Goal: Task Accomplishment & Management: Complete application form

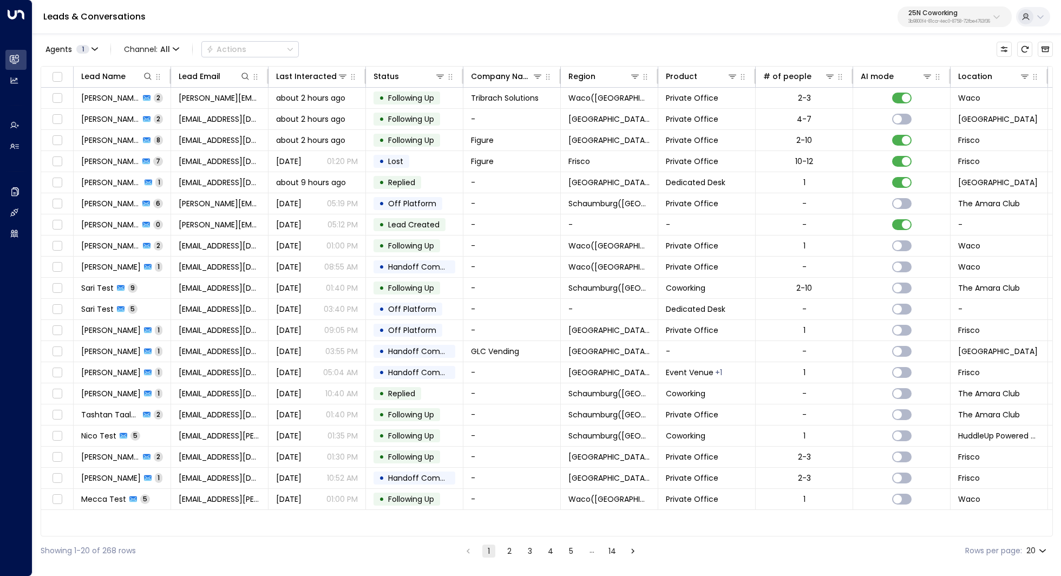
click at [948, 10] on p "25N Coworking" at bounding box center [949, 13] width 82 height 6
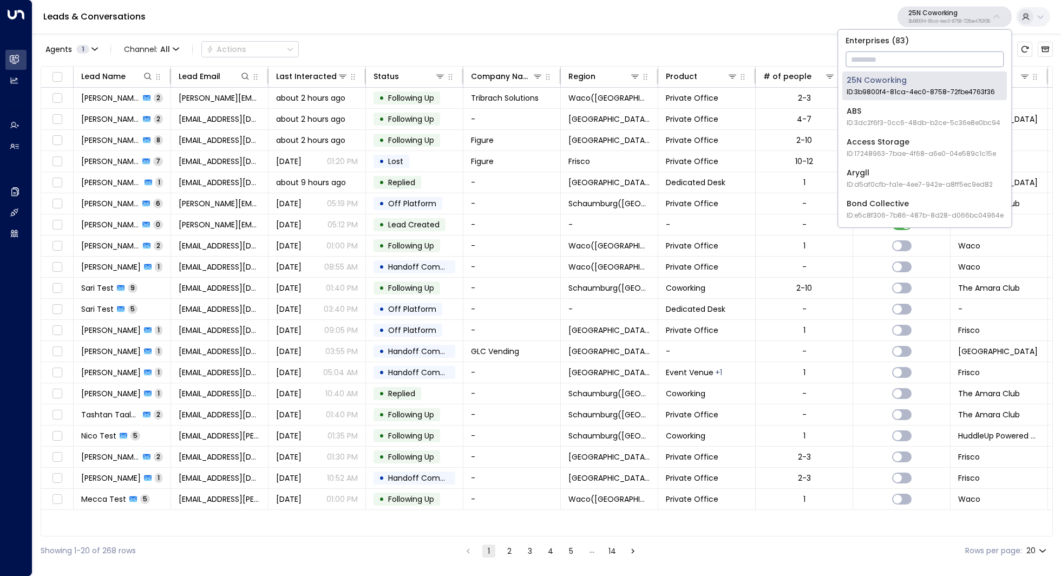
click at [922, 62] on input "text" at bounding box center [924, 59] width 158 height 20
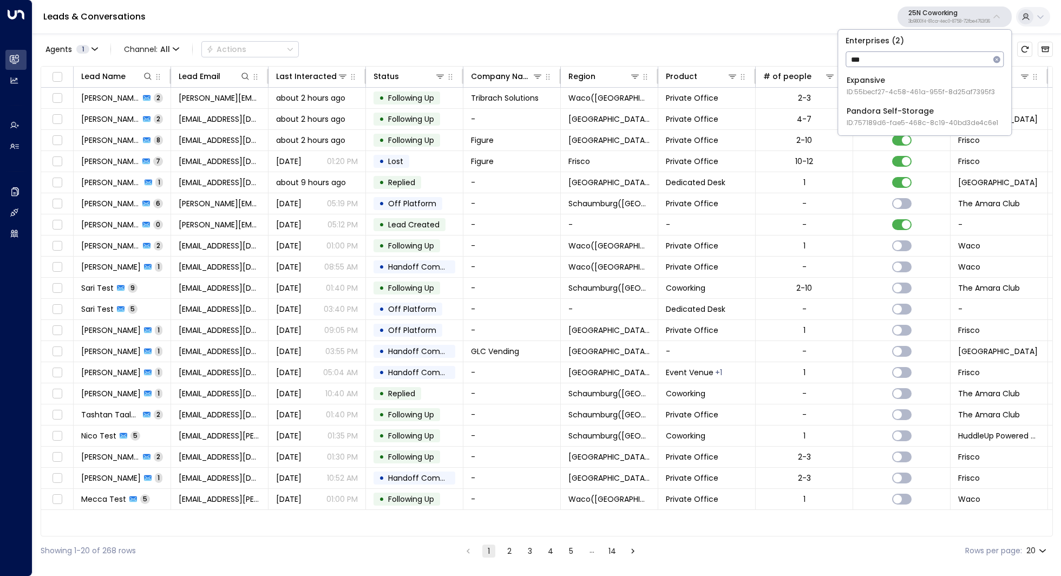
type input "***"
click at [921, 111] on div "Pandora Self-Storage ID: 757189d6-fae5-468c-8c19-40bd3de4c6e1" at bounding box center [922, 117] width 152 height 22
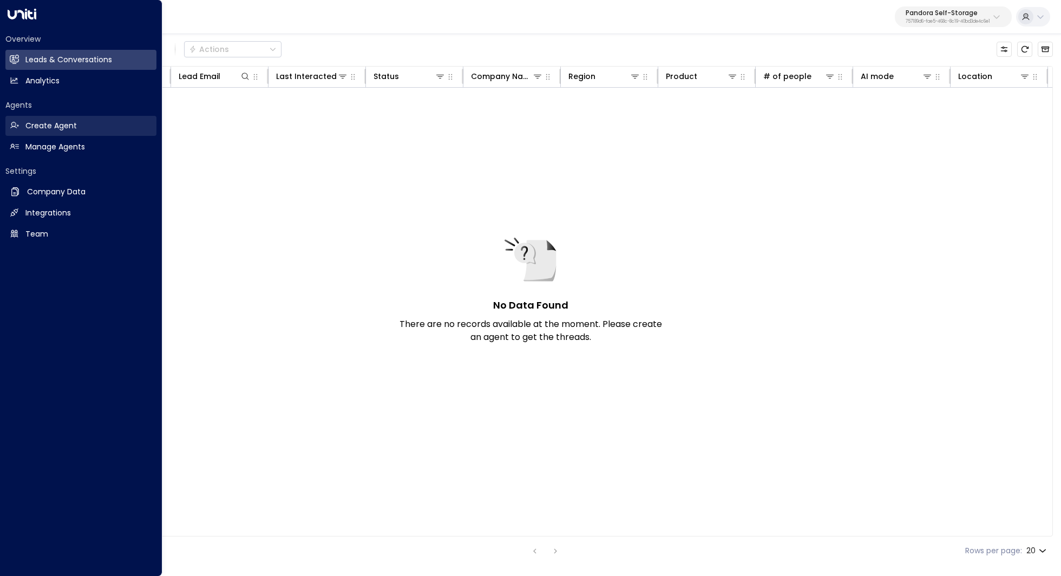
click at [96, 129] on link "Create Agent Create Agent" at bounding box center [80, 126] width 151 height 20
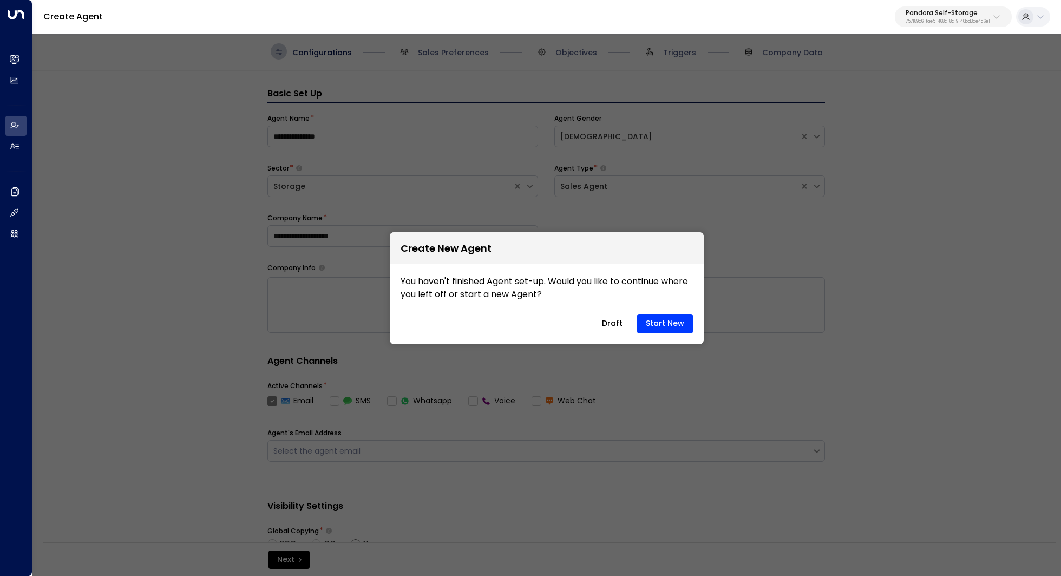
scroll to position [16, 0]
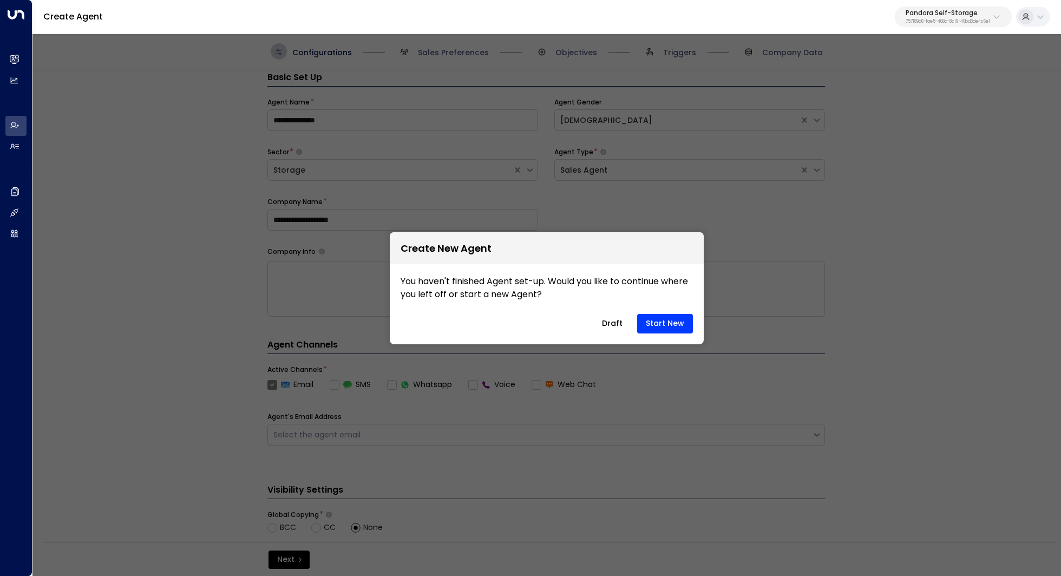
click at [616, 324] on button "Draft" at bounding box center [612, 323] width 39 height 19
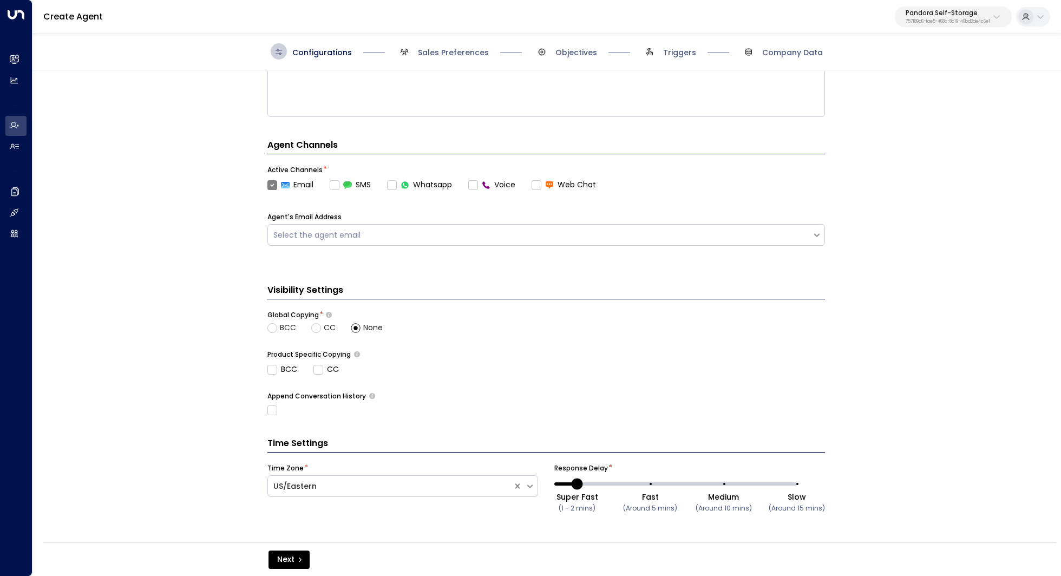
scroll to position [216, 0]
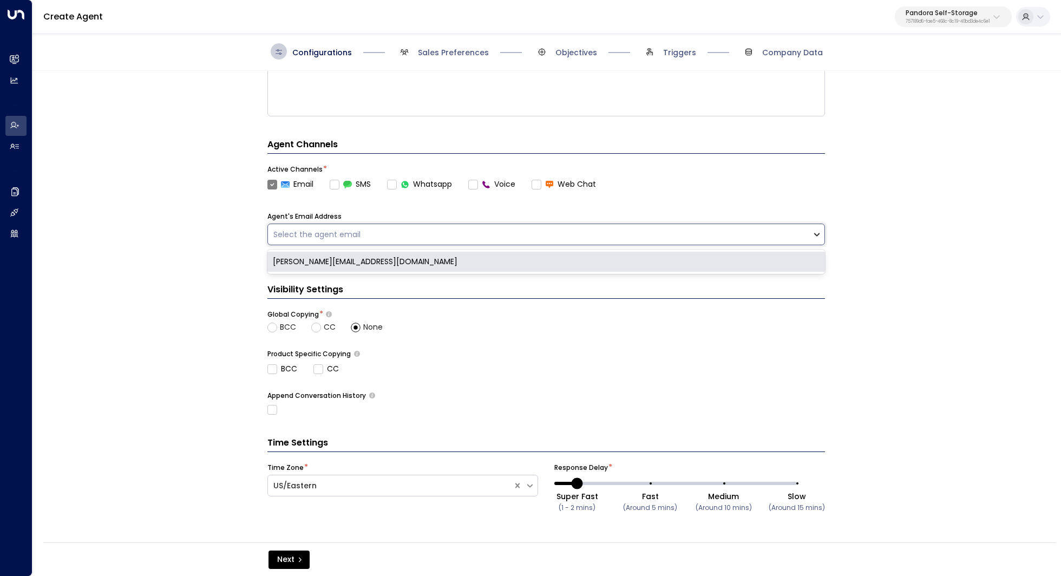
click at [812, 238] on icon at bounding box center [817, 234] width 10 height 10
click at [769, 259] on div "[PERSON_NAME][EMAIL_ADDRESS][DOMAIN_NAME]" at bounding box center [545, 262] width 557 height 20
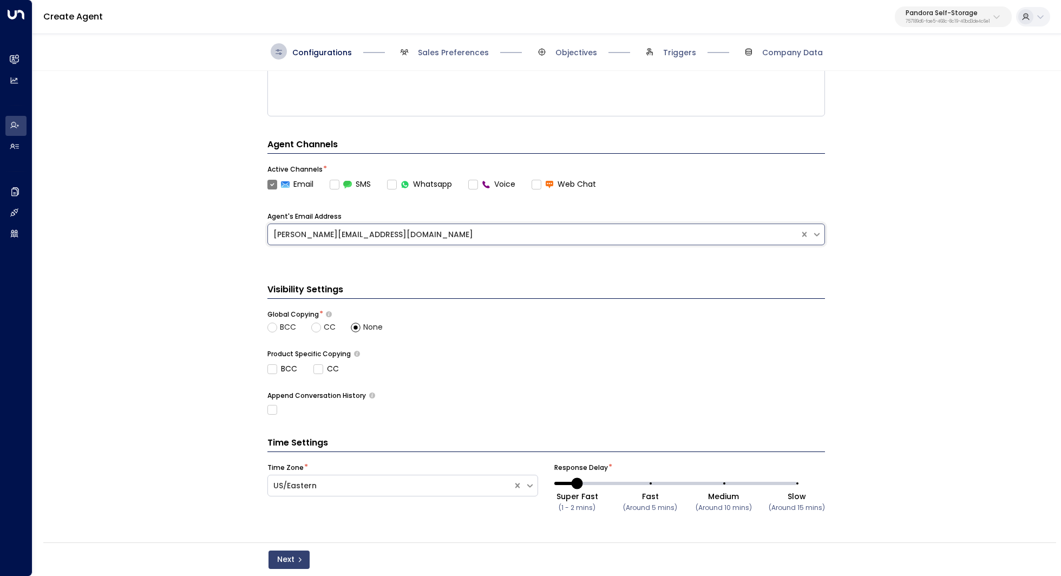
click at [295, 555] on button "Next" at bounding box center [288, 559] width 41 height 18
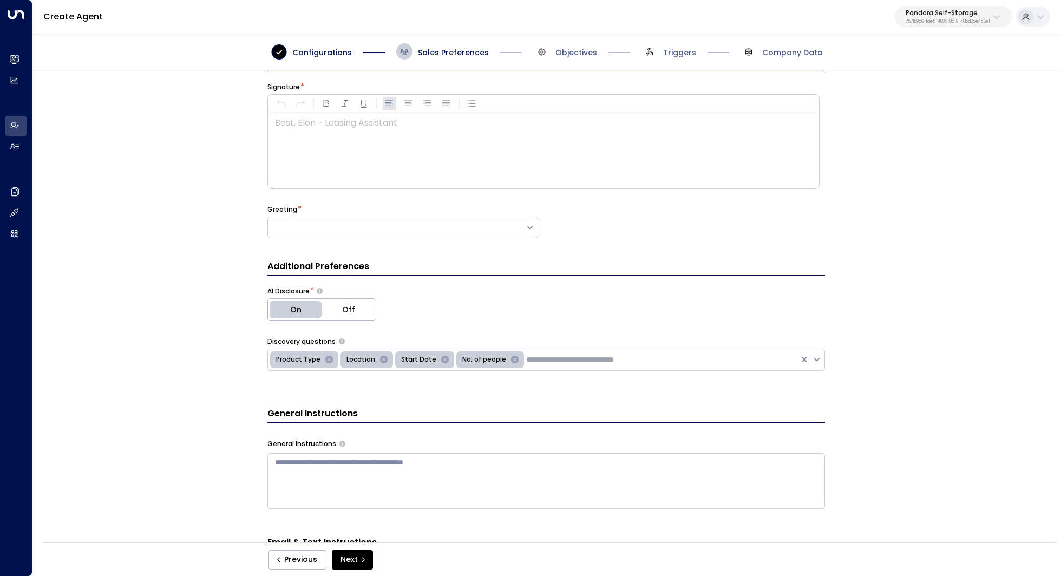
scroll to position [16, 0]
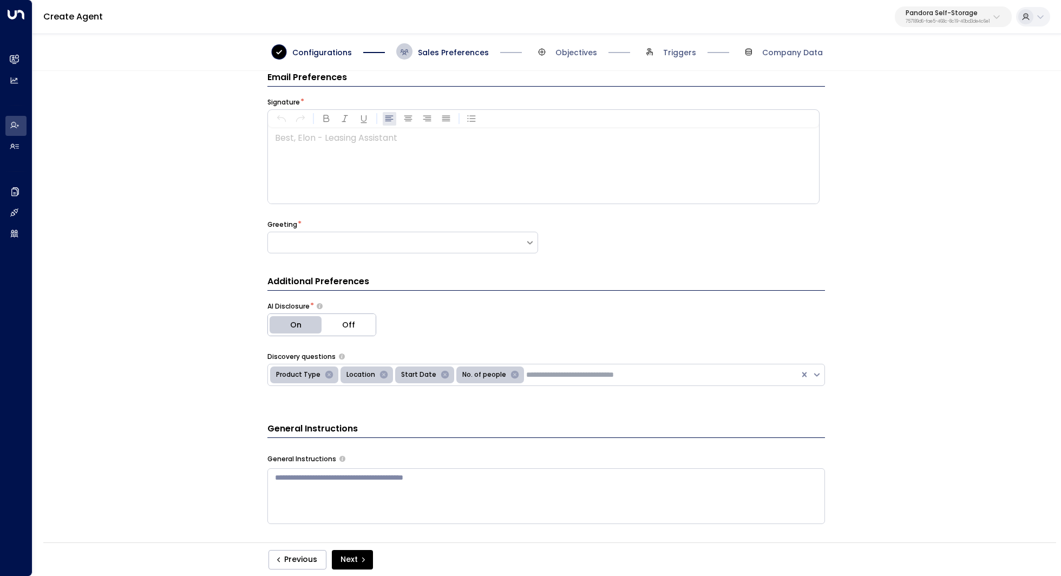
click at [507, 169] on div at bounding box center [543, 166] width 550 height 76
click at [313, 50] on span "Configurations" at bounding box center [322, 52] width 60 height 11
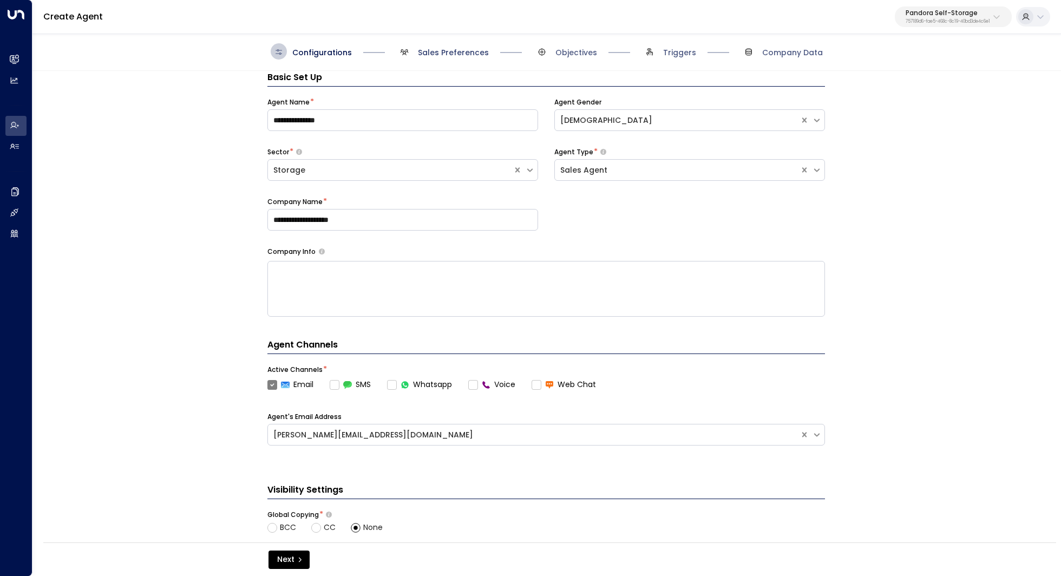
click at [430, 52] on span "Sales Preferences" at bounding box center [453, 52] width 71 height 11
click at [437, 47] on span "Sales Preferences" at bounding box center [453, 52] width 71 height 11
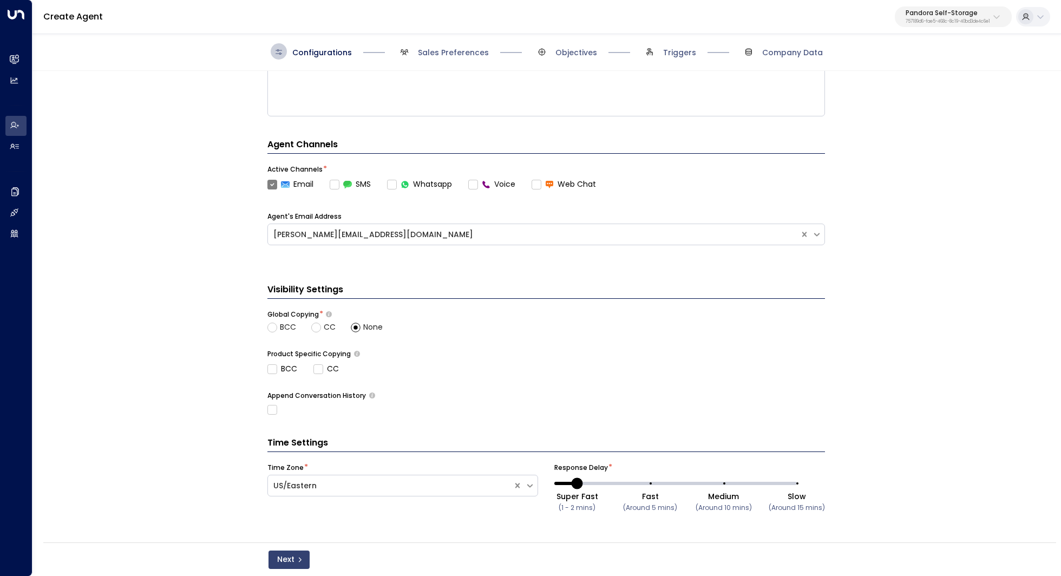
click at [306, 563] on button "Next" at bounding box center [288, 559] width 41 height 18
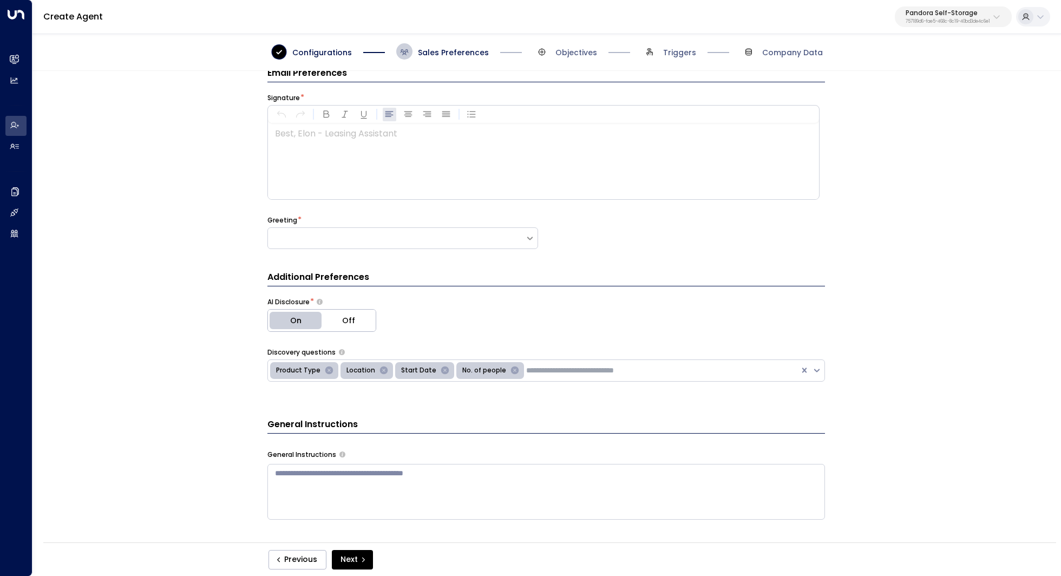
scroll to position [16, 0]
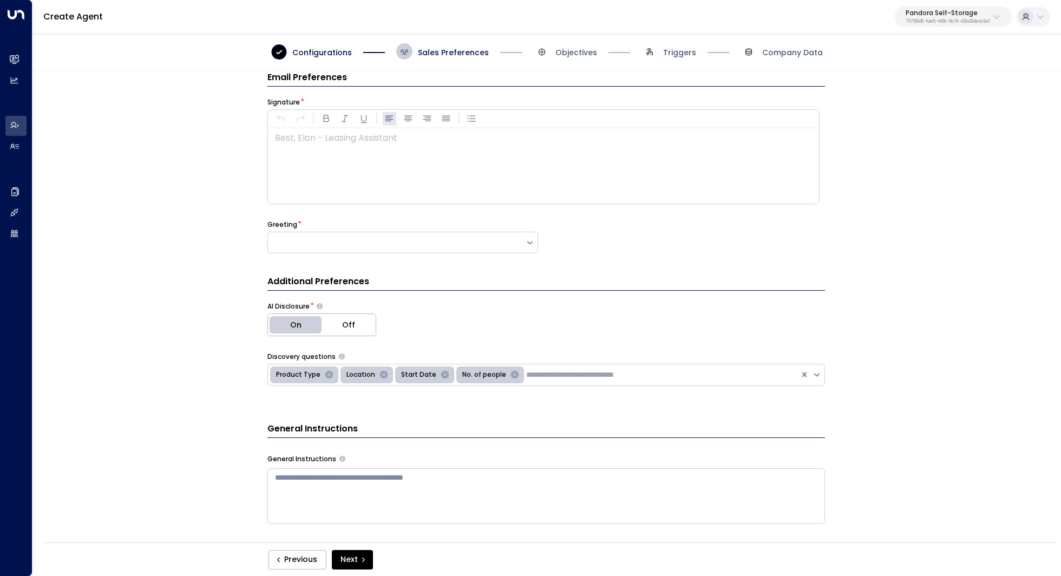
click at [384, 148] on div at bounding box center [543, 166] width 550 height 76
click at [167, 260] on div "**********" at bounding box center [545, 310] width 1027 height 478
click at [331, 245] on div at bounding box center [396, 242] width 257 height 11
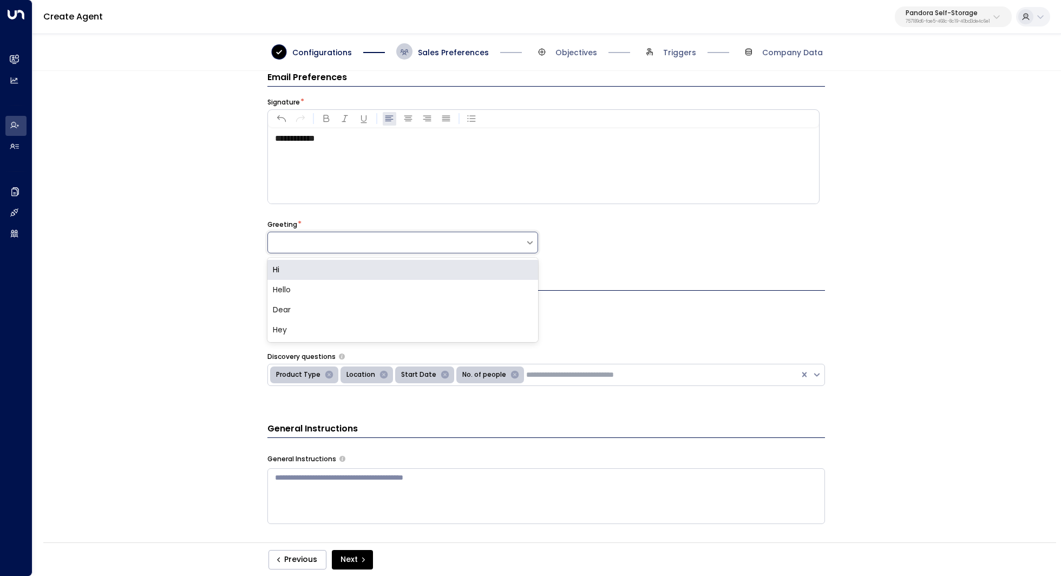
click at [318, 265] on div "Hi" at bounding box center [402, 270] width 271 height 20
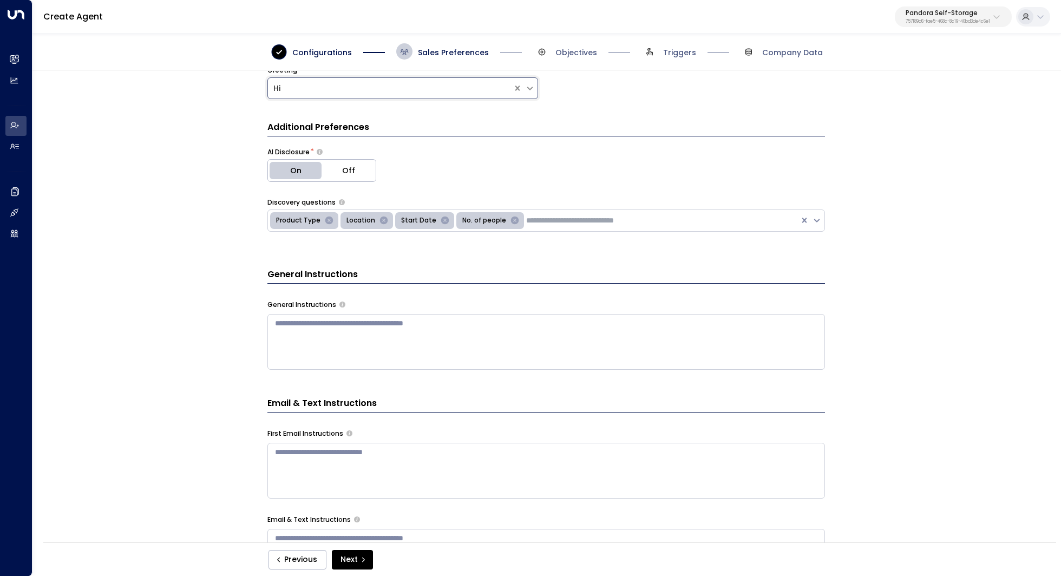
scroll to position [168, 0]
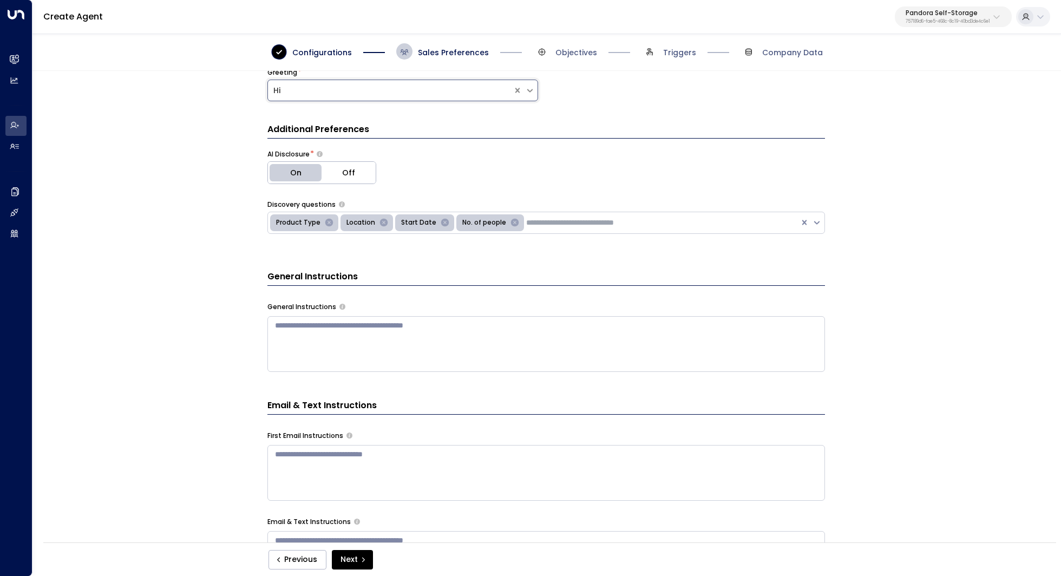
click at [358, 173] on button "Off" at bounding box center [348, 173] width 54 height 22
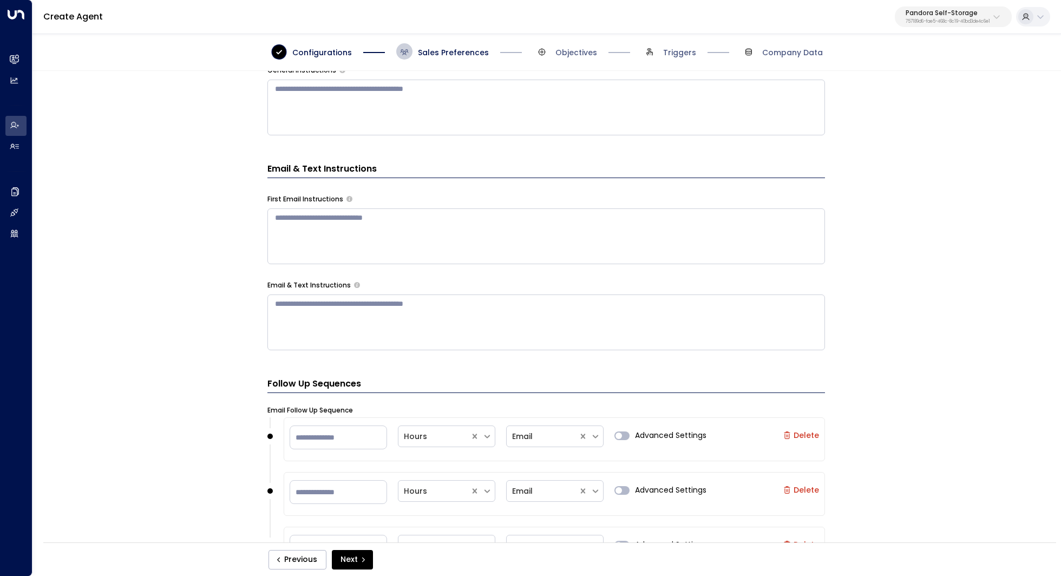
scroll to position [569, 0]
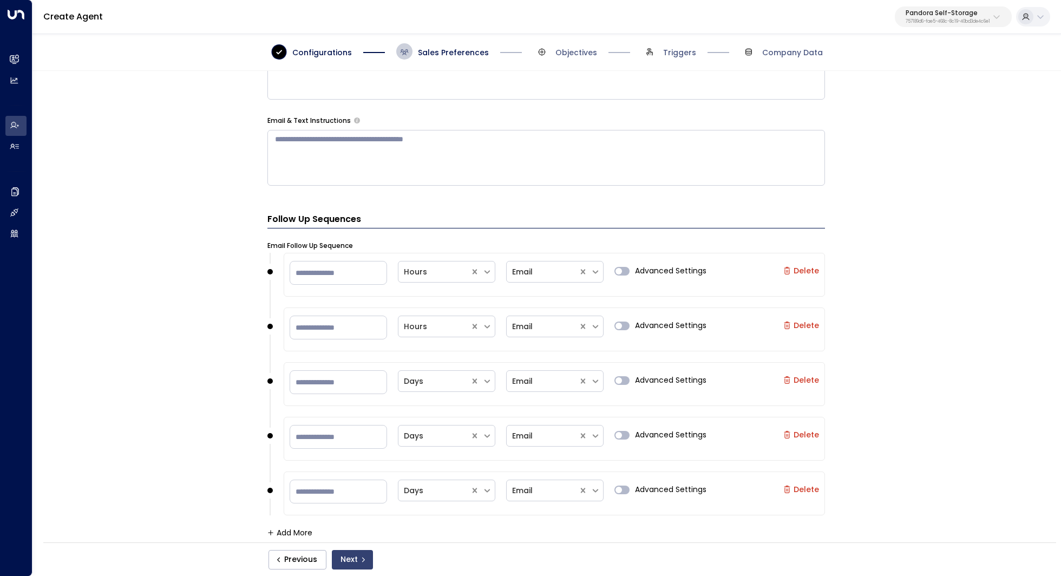
click at [349, 551] on button "Next" at bounding box center [352, 559] width 41 height 19
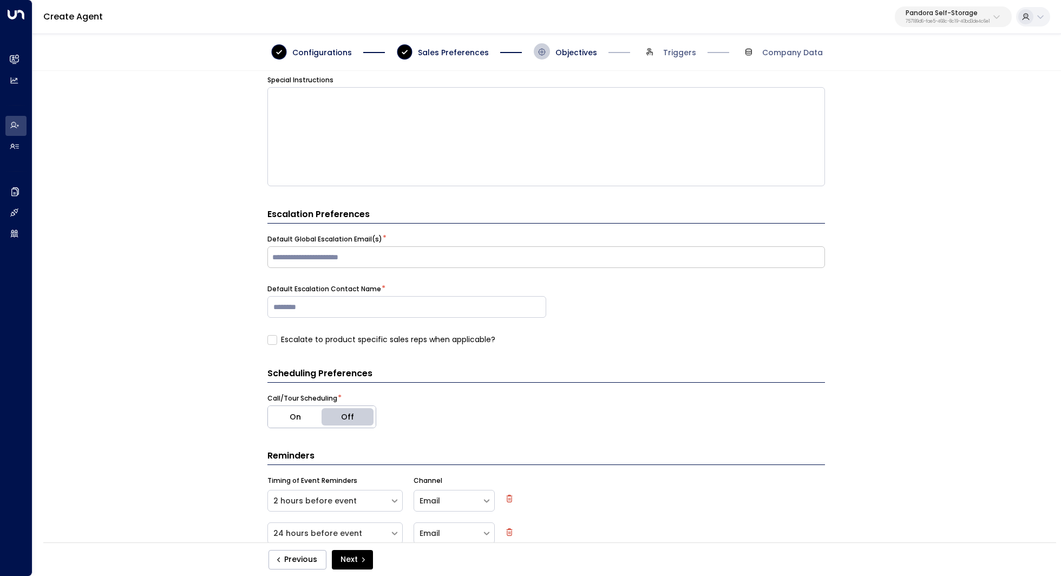
scroll to position [273, 0]
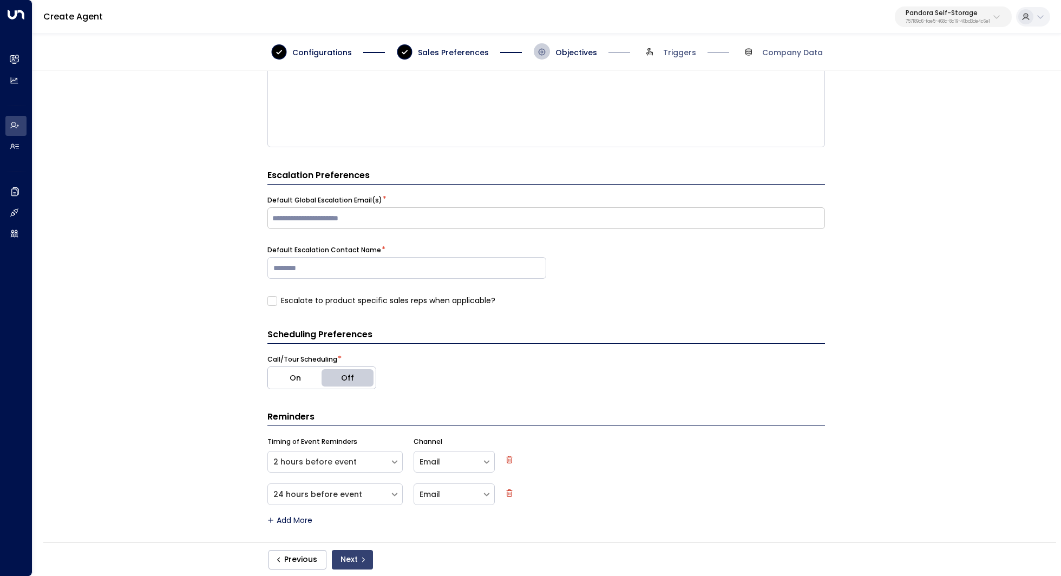
click at [355, 555] on button "Next" at bounding box center [352, 559] width 41 height 19
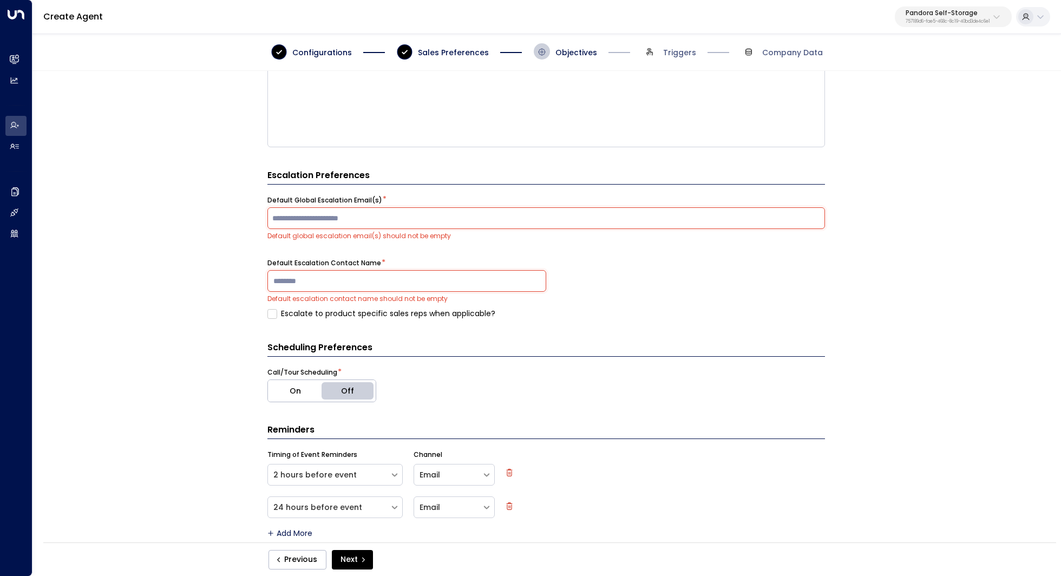
click at [517, 215] on input "text" at bounding box center [546, 218] width 552 height 16
paste input "**********"
type input "**********"
click at [378, 273] on input at bounding box center [406, 281] width 279 height 22
type input "******"
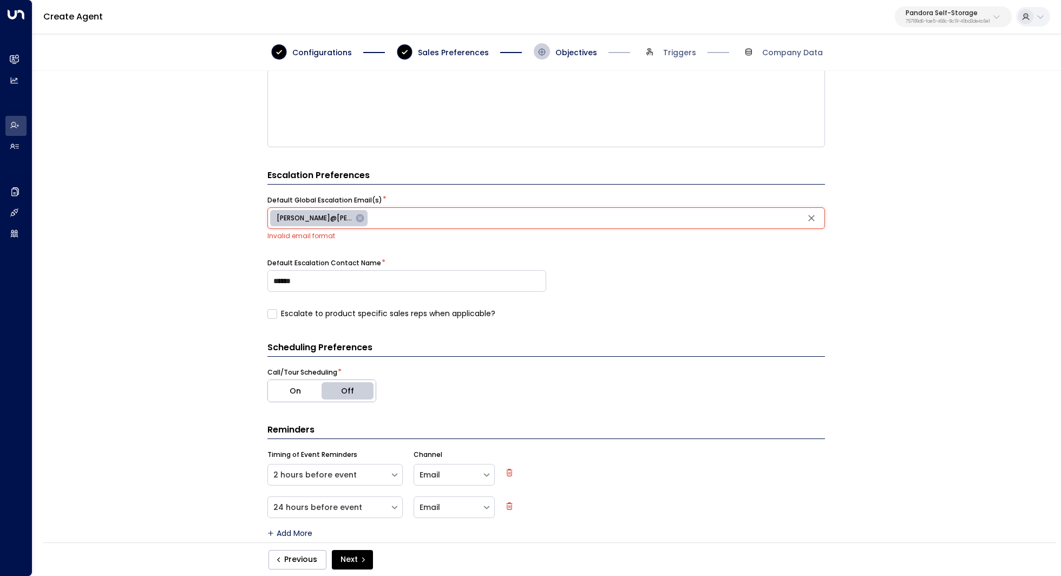
click at [920, 285] on div "**********" at bounding box center [545, 310] width 1027 height 478
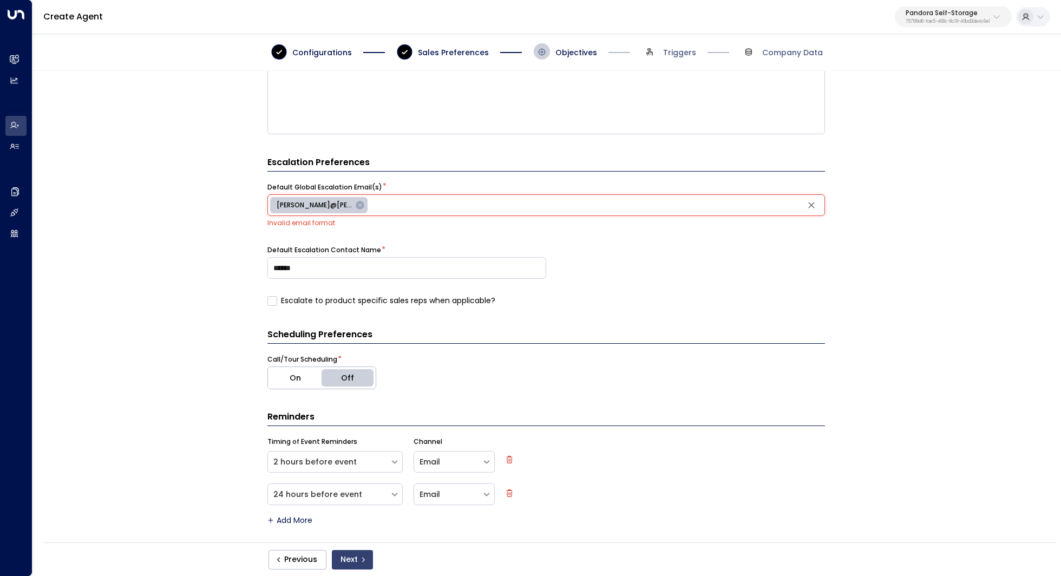
click at [345, 552] on button "Next" at bounding box center [352, 559] width 41 height 19
click at [346, 561] on button "Next" at bounding box center [352, 559] width 41 height 19
click at [921, 357] on div "**********" at bounding box center [545, 310] width 1027 height 478
click at [496, 203] on input "text" at bounding box center [596, 205] width 452 height 16
click at [359, 203] on icon at bounding box center [360, 205] width 8 height 8
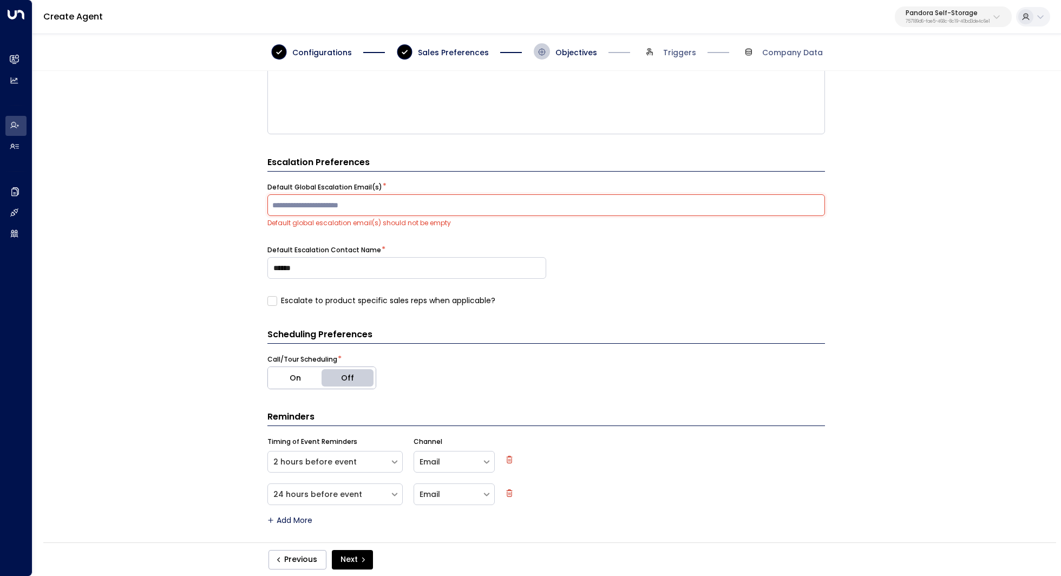
click at [363, 203] on input "text" at bounding box center [546, 205] width 552 height 16
paste input "**********"
type input "**********"
click at [350, 551] on button "Next" at bounding box center [352, 559] width 41 height 19
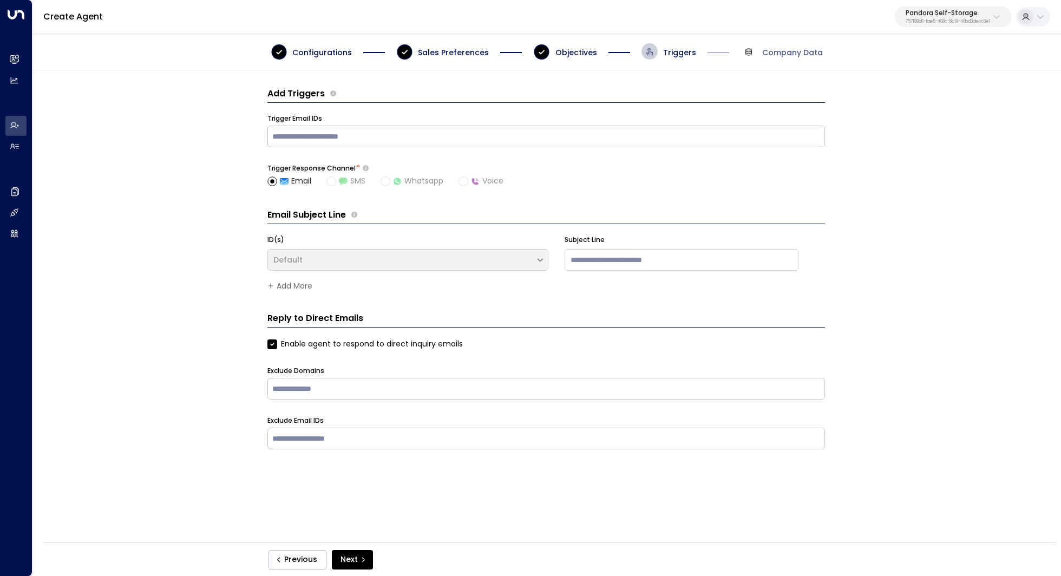
scroll to position [0, 0]
click at [356, 562] on button "Next" at bounding box center [352, 559] width 41 height 19
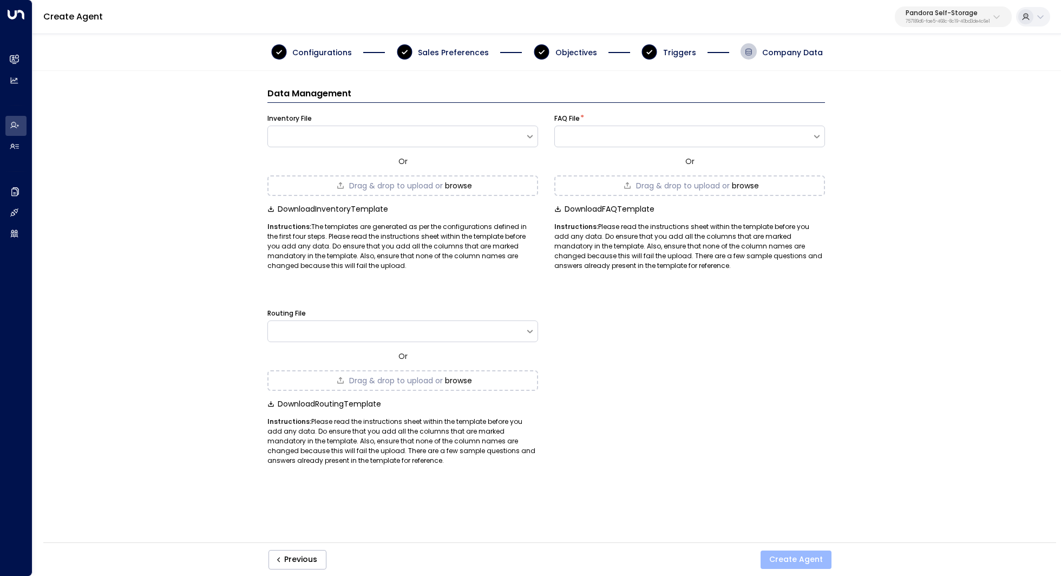
click at [791, 551] on button "Create Agent" at bounding box center [795, 559] width 71 height 18
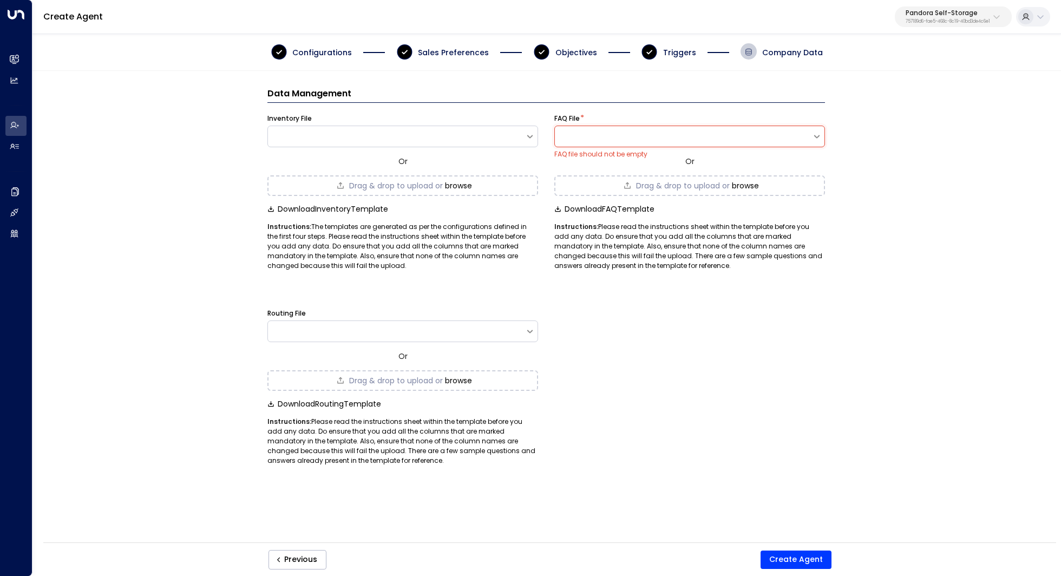
click at [712, 134] on div at bounding box center [683, 136] width 257 height 11
click at [472, 183] on button "browse" at bounding box center [458, 185] width 27 height 9
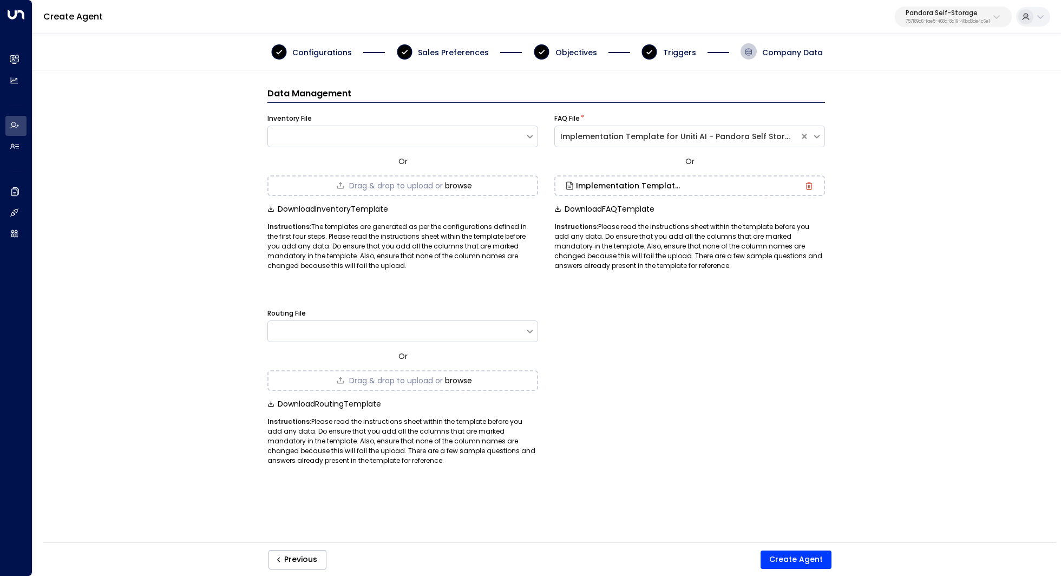
click at [880, 117] on div "Data Management Inventory File Or Drag & drop to upload or browse Download Inve…" at bounding box center [545, 310] width 1027 height 478
click at [815, 552] on button "Create Agent" at bounding box center [795, 559] width 71 height 18
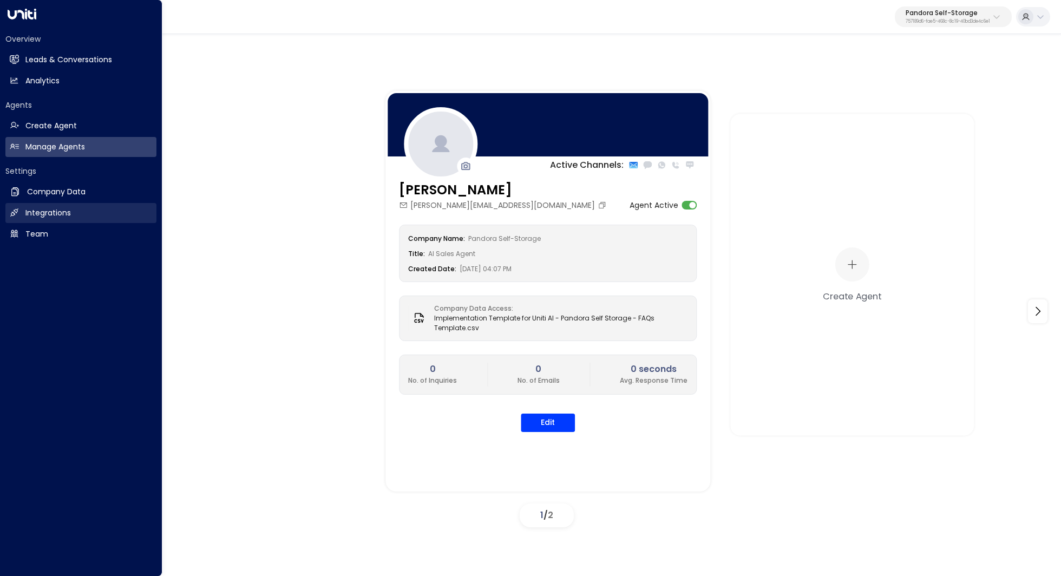
click at [48, 207] on h2 "Integrations" at bounding box center [47, 212] width 45 height 11
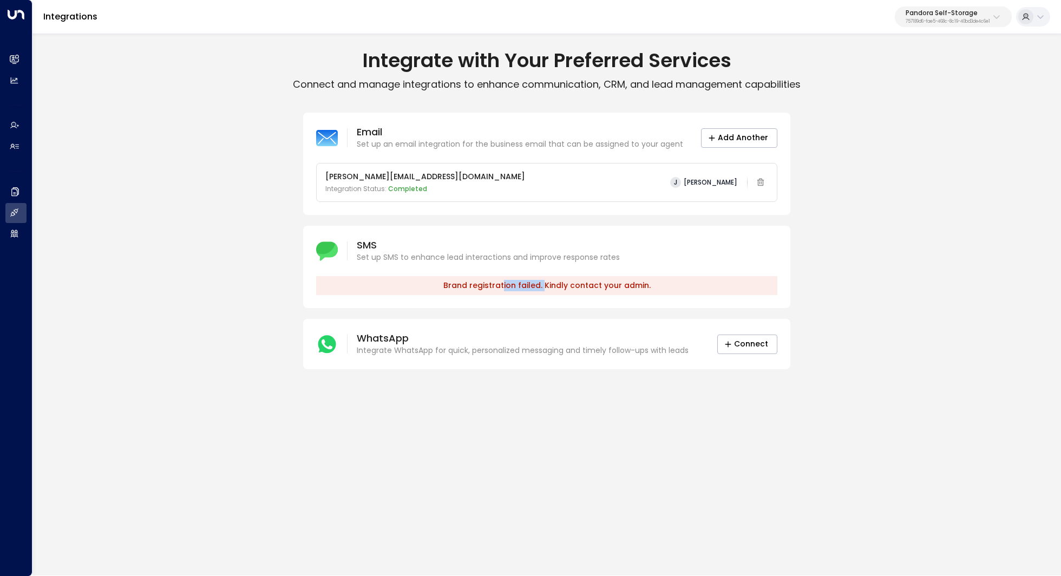
drag, startPoint x: 504, startPoint y: 281, endPoint x: 545, endPoint y: 281, distance: 40.6
click at [545, 281] on p "Brand registration failed. Kindly contact your admin." at bounding box center [546, 285] width 461 height 19
click at [544, 281] on p "Brand registration failed. Kindly contact your admin." at bounding box center [546, 285] width 461 height 19
click at [504, 267] on div "SMS Set up SMS to enhance lead interactions and improve response rates Brand re…" at bounding box center [546, 267] width 487 height 82
drag, startPoint x: 482, startPoint y: 257, endPoint x: 533, endPoint y: 257, distance: 51.4
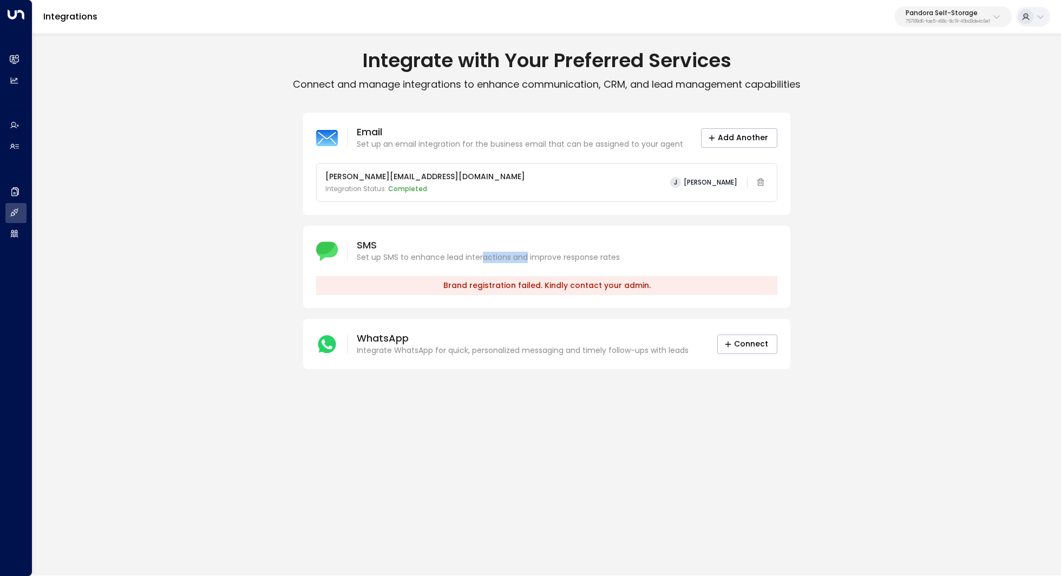
click at [533, 257] on p "Set up SMS to enhance lead interactions and improve response rates" at bounding box center [488, 257] width 263 height 11
click at [534, 257] on p "Set up SMS to enhance lead interactions and improve response rates" at bounding box center [488, 257] width 263 height 11
click at [737, 245] on div "SMS Set up SMS to enhance lead interactions and improve response rates" at bounding box center [546, 251] width 461 height 24
click at [550, 266] on div "SMS Set up SMS to enhance lead interactions and improve response rates Brand re…" at bounding box center [546, 267] width 487 height 82
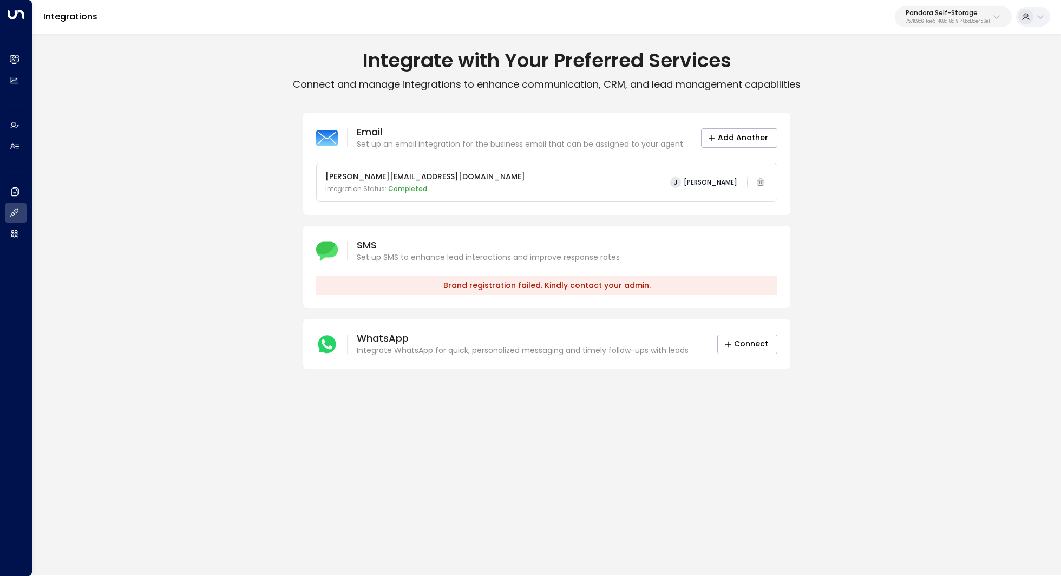
drag, startPoint x: 462, startPoint y: 249, endPoint x: 494, endPoint y: 249, distance: 31.4
click at [494, 249] on p "SMS" at bounding box center [488, 245] width 263 height 13
